Goal: Transaction & Acquisition: Purchase product/service

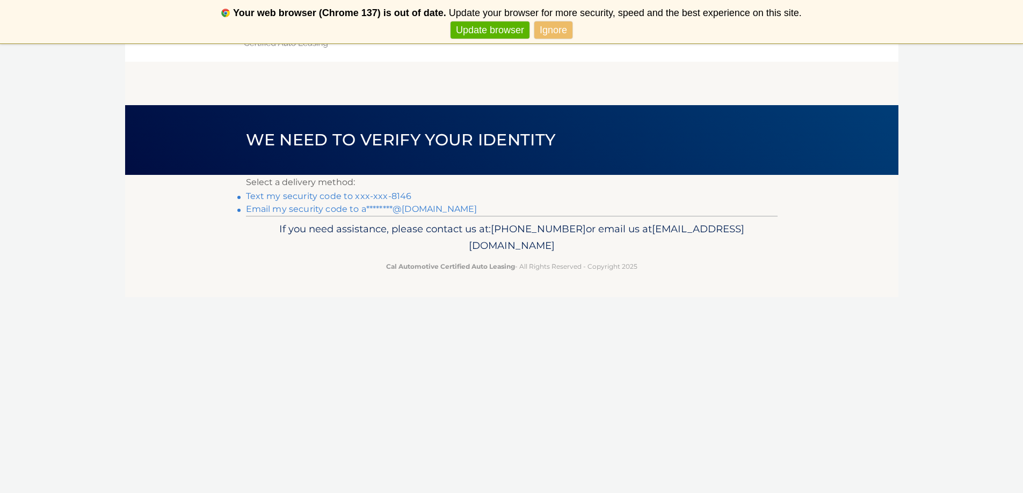
click at [319, 197] on link "Text my security code to xxx-xxx-8146" at bounding box center [329, 196] width 166 height 10
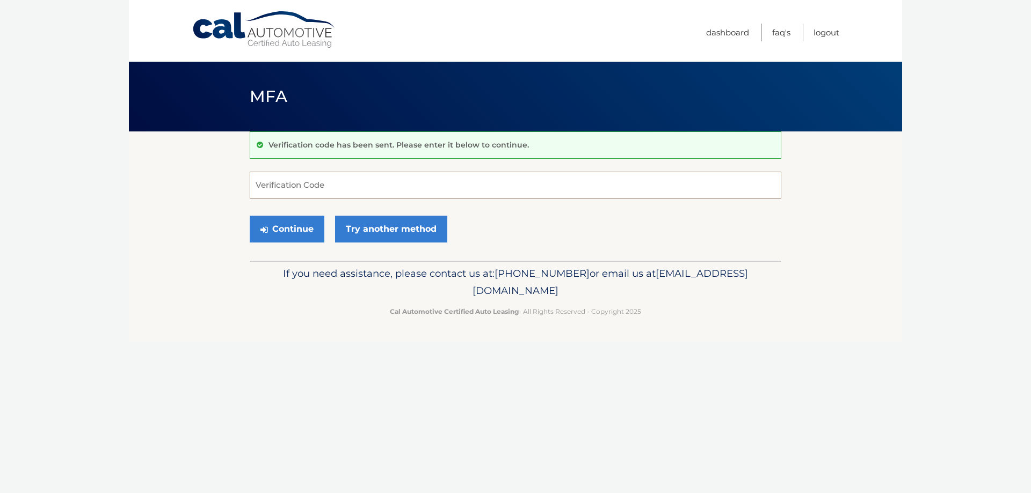
click at [320, 192] on input "Verification Code" at bounding box center [516, 185] width 532 height 27
type input "219607"
click at [250, 216] on button "Continue" at bounding box center [287, 229] width 75 height 27
click at [307, 237] on button "Continue" at bounding box center [287, 229] width 75 height 27
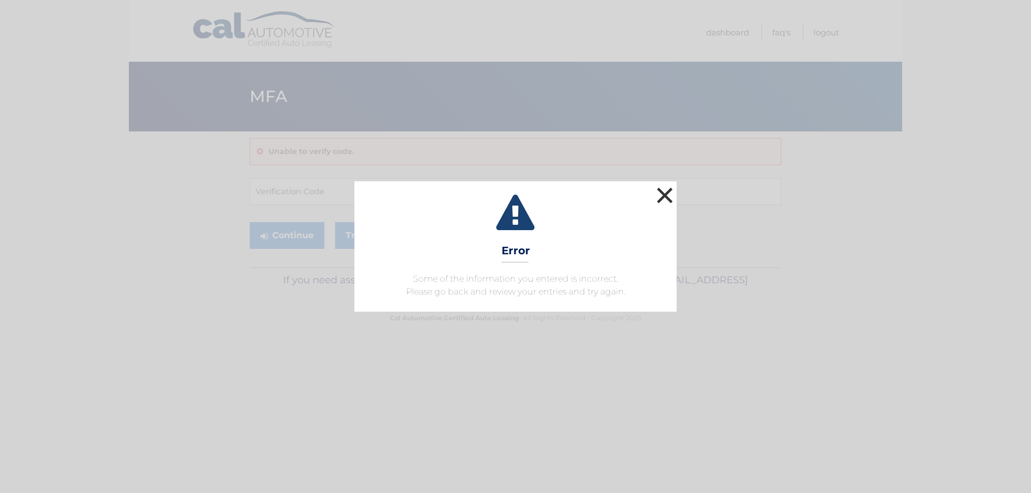
click at [664, 198] on button "×" at bounding box center [664, 195] width 21 height 21
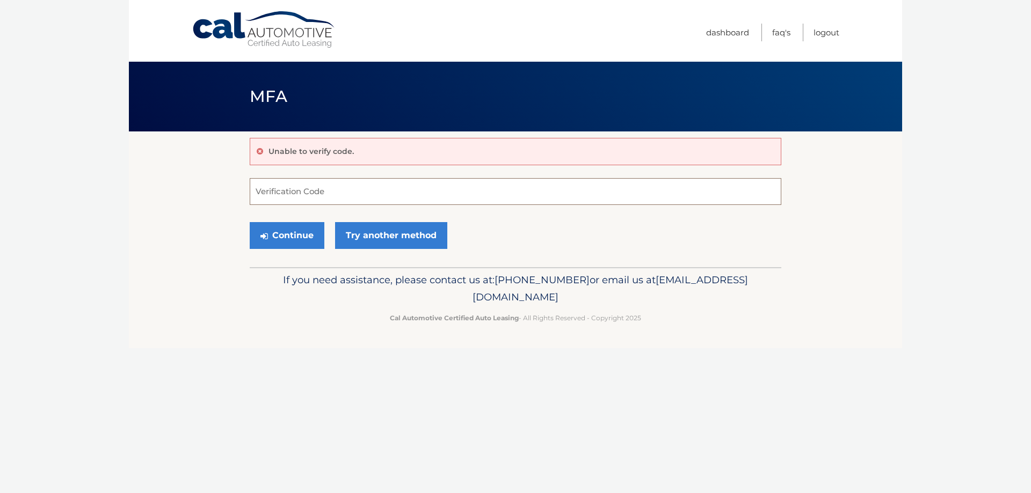
click at [330, 196] on input "Verification Code" at bounding box center [516, 191] width 532 height 27
type input "219607"
click at [305, 236] on button "Continue" at bounding box center [287, 235] width 75 height 27
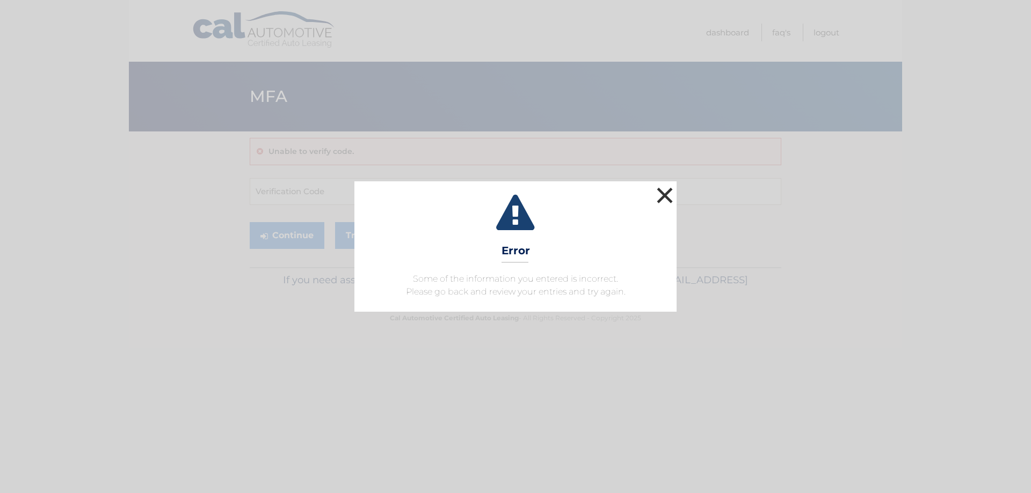
click at [668, 194] on button "×" at bounding box center [664, 195] width 21 height 21
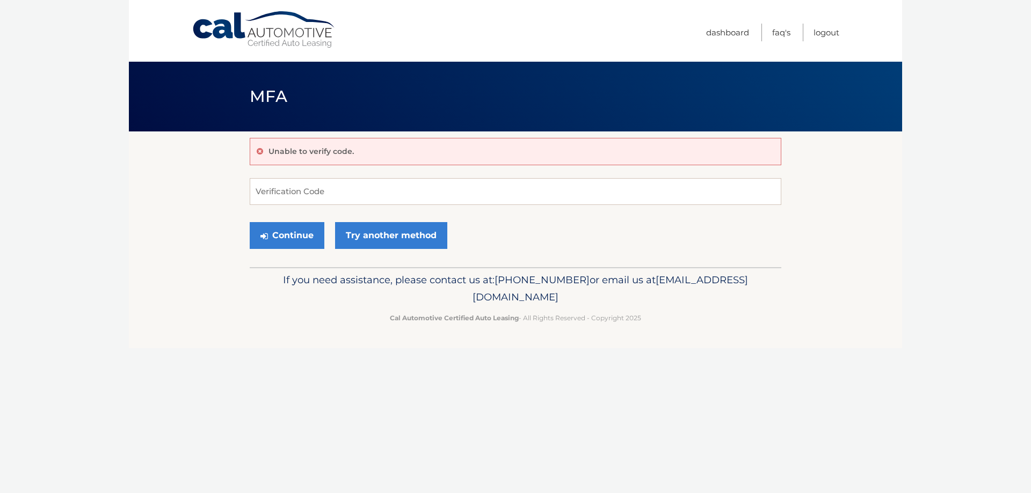
click at [261, 34] on link "Cal Automotive" at bounding box center [264, 30] width 145 height 38
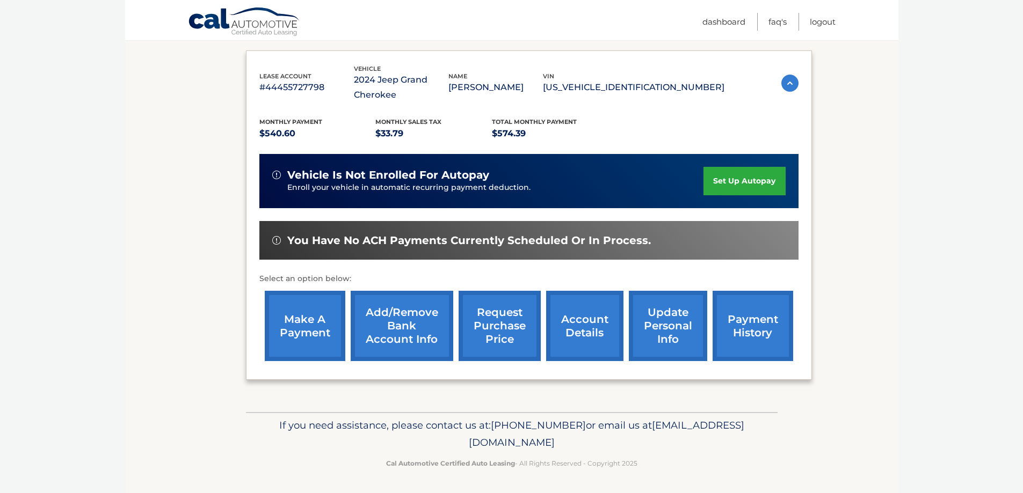
scroll to position [172, 0]
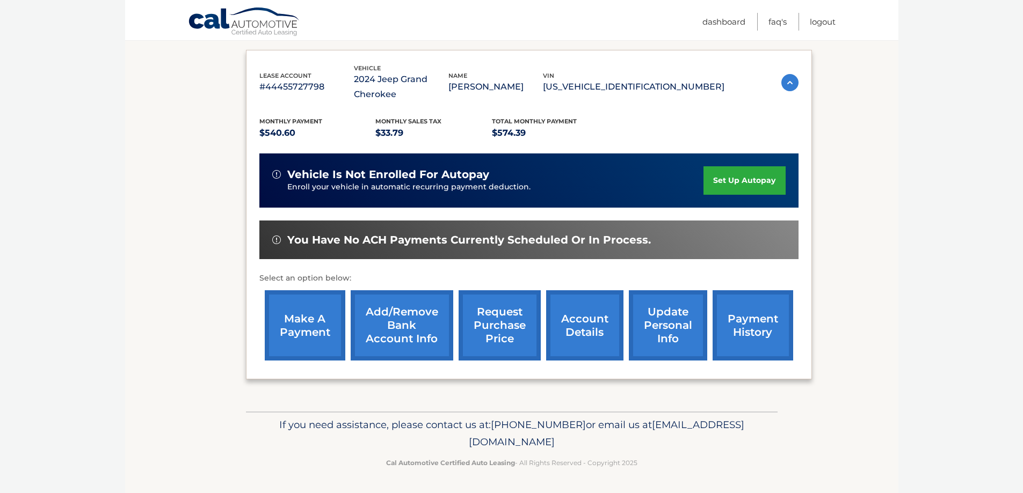
click at [292, 324] on link "make a payment" at bounding box center [305, 325] width 81 height 70
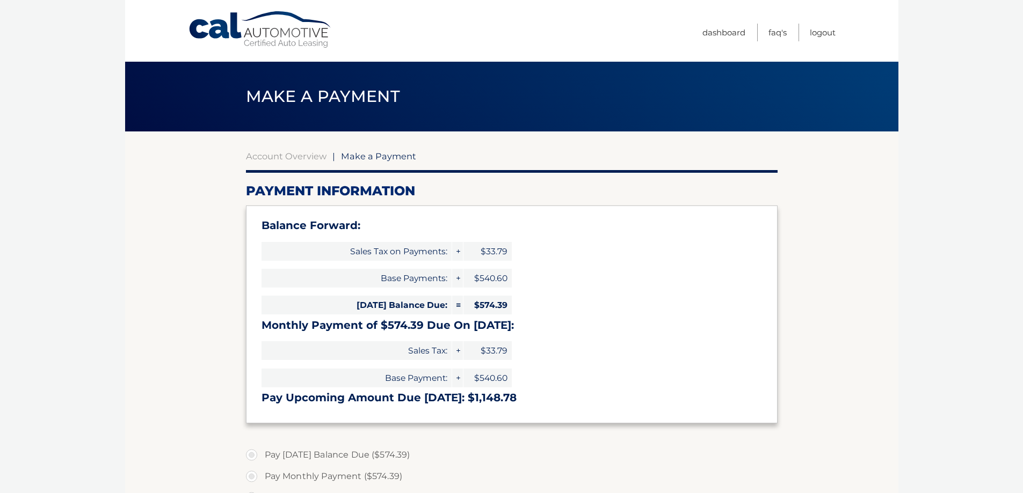
select select "MzJhNjUzNzMtZmI4My00ZjEwLWJmYjItZjNhYmE3YjY0OGY3"
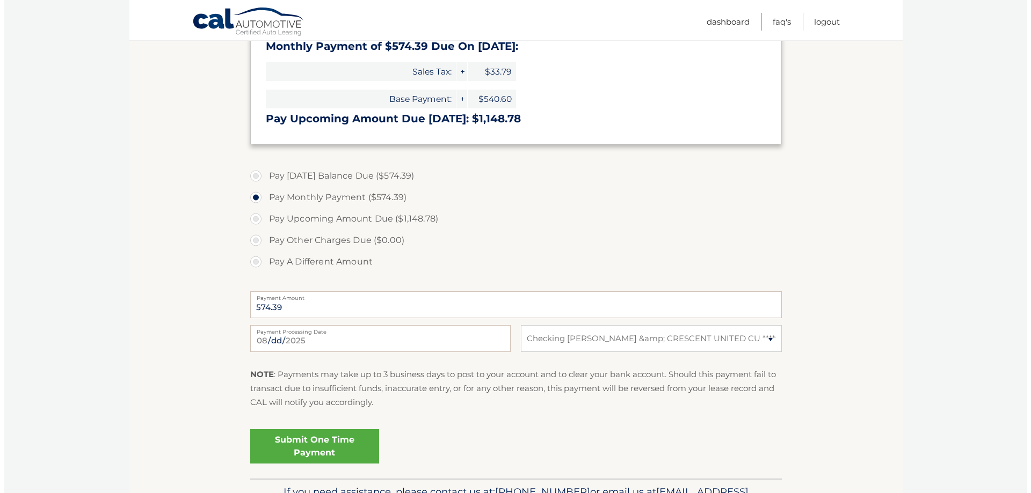
scroll to position [322, 0]
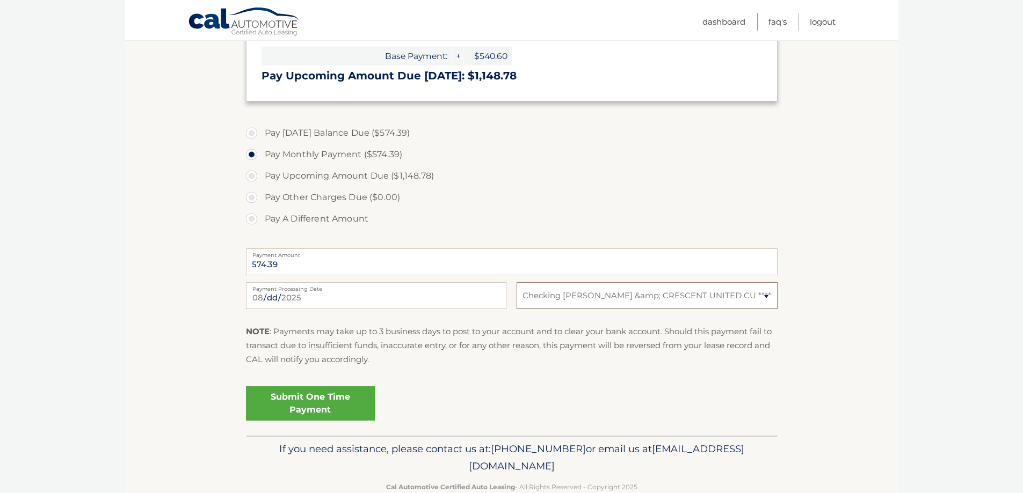
click at [572, 301] on select "Select Bank Account Checking [PERSON_NAME] &amp; CRESCENT UNITED CU *****3446" at bounding box center [647, 295] width 260 height 27
click at [290, 397] on link "Submit One Time Payment" at bounding box center [310, 404] width 129 height 34
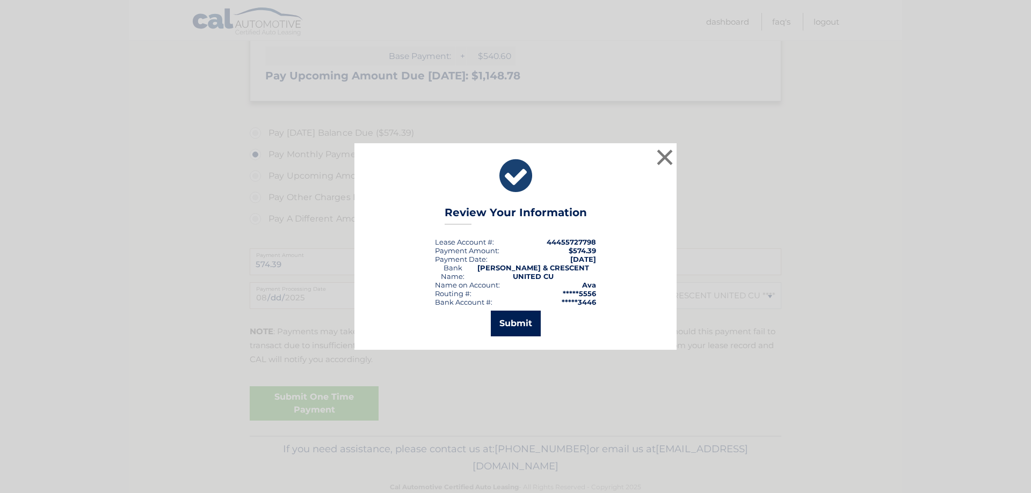
click at [534, 325] on button "Submit" at bounding box center [516, 324] width 50 height 26
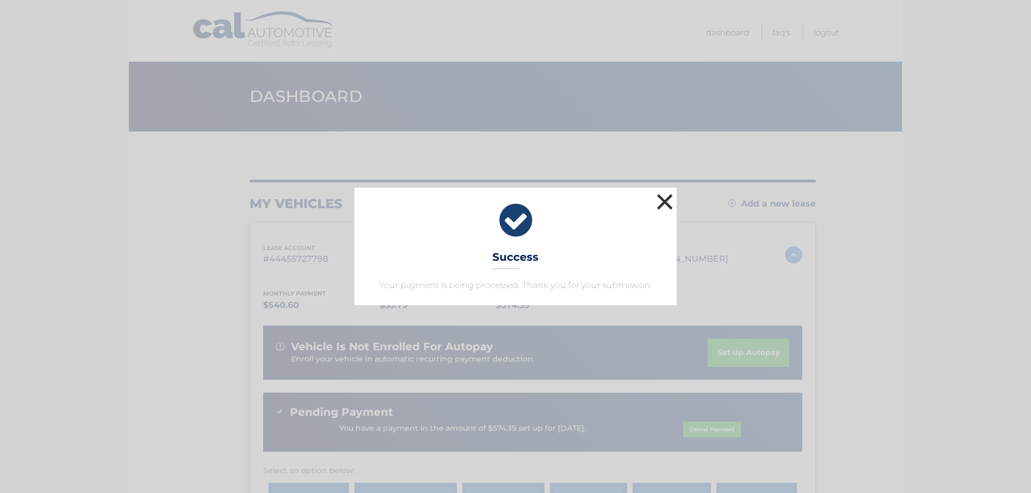
click at [666, 202] on button "×" at bounding box center [664, 201] width 21 height 21
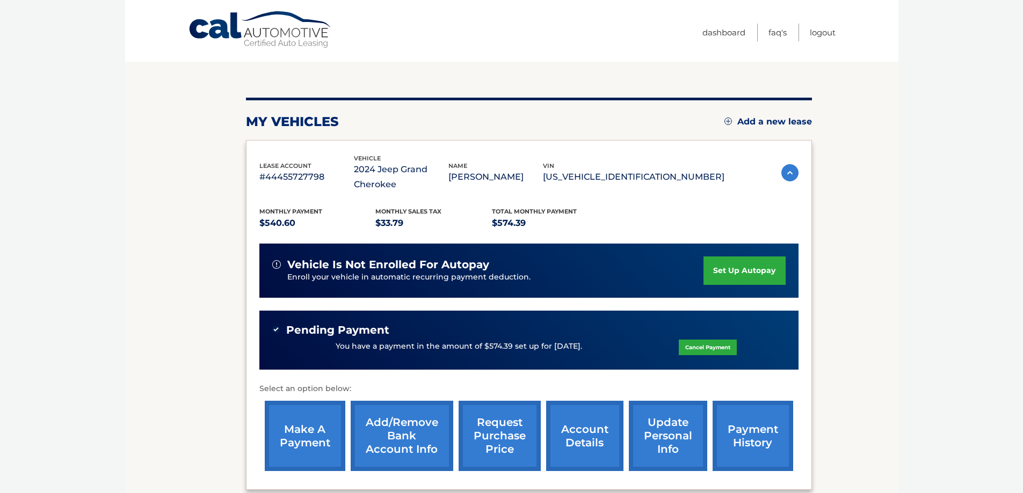
scroll to position [193, 0]
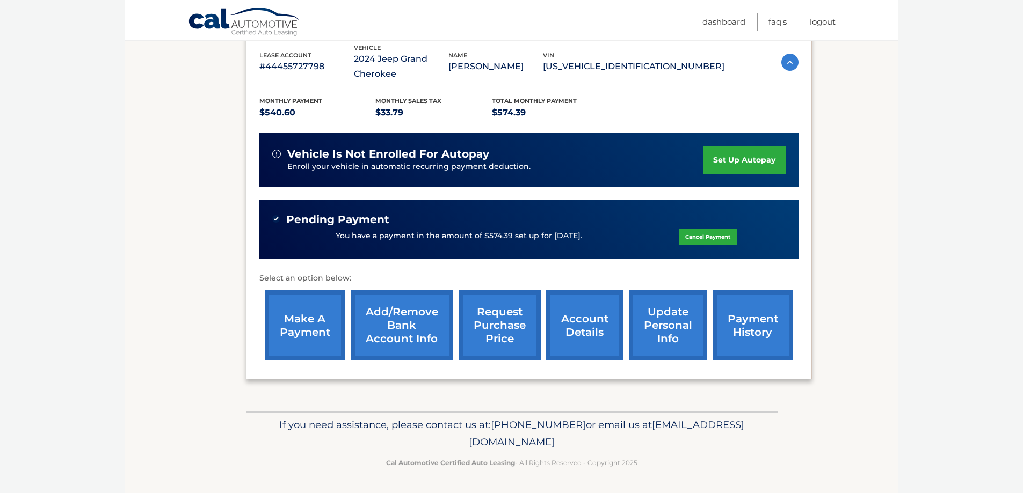
click at [779, 323] on link "payment history" at bounding box center [752, 325] width 81 height 70
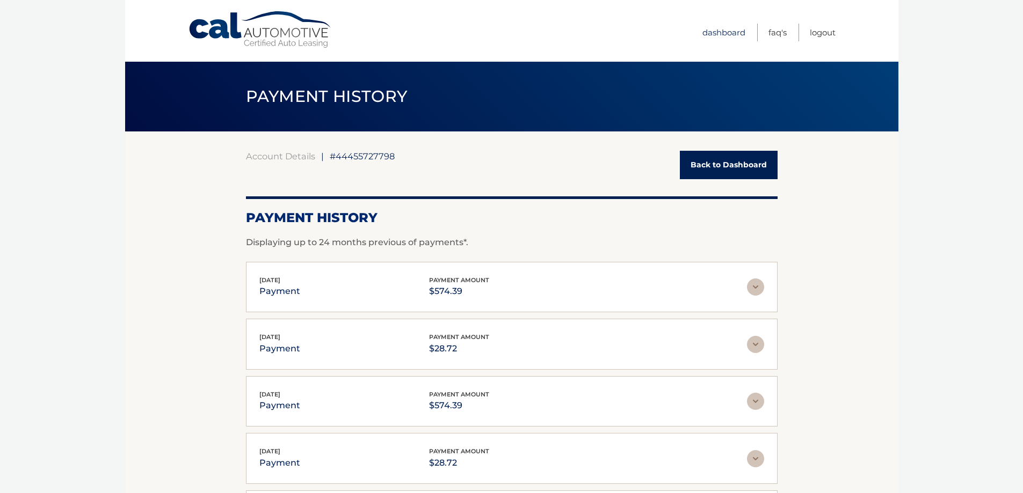
click at [718, 27] on link "Dashboard" at bounding box center [723, 33] width 43 height 18
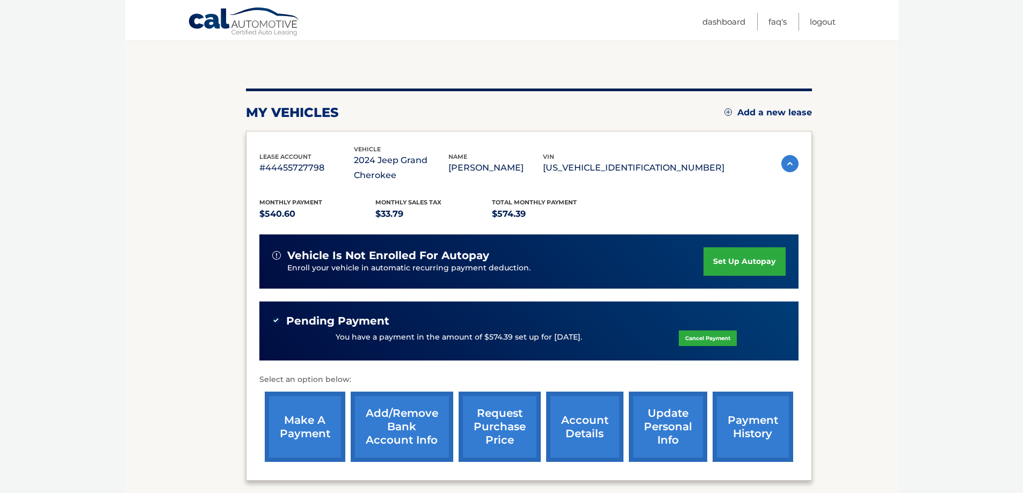
scroll to position [85, 0]
